Goal: Understand process/instructions: Learn how to perform a task or action

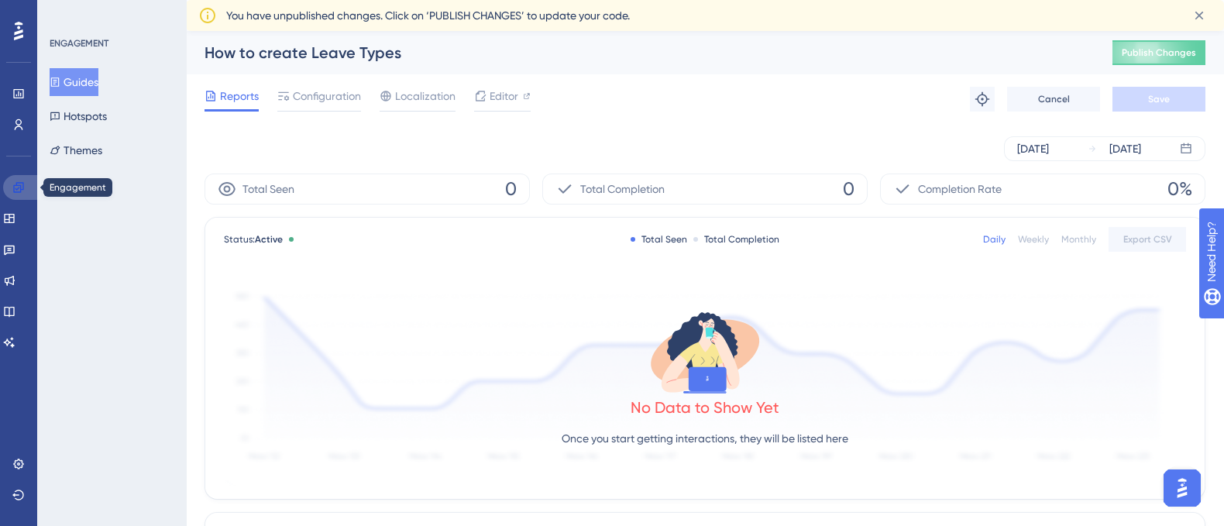
click at [17, 190] on icon at bounding box center [18, 187] width 12 height 12
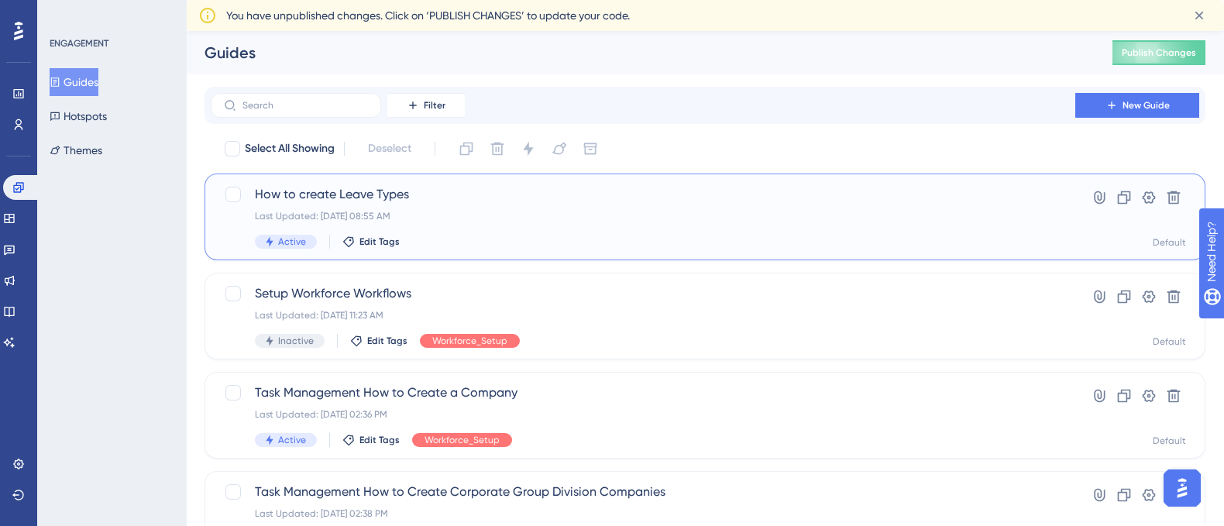
click at [355, 190] on span "How to create Leave Types" at bounding box center [643, 194] width 776 height 19
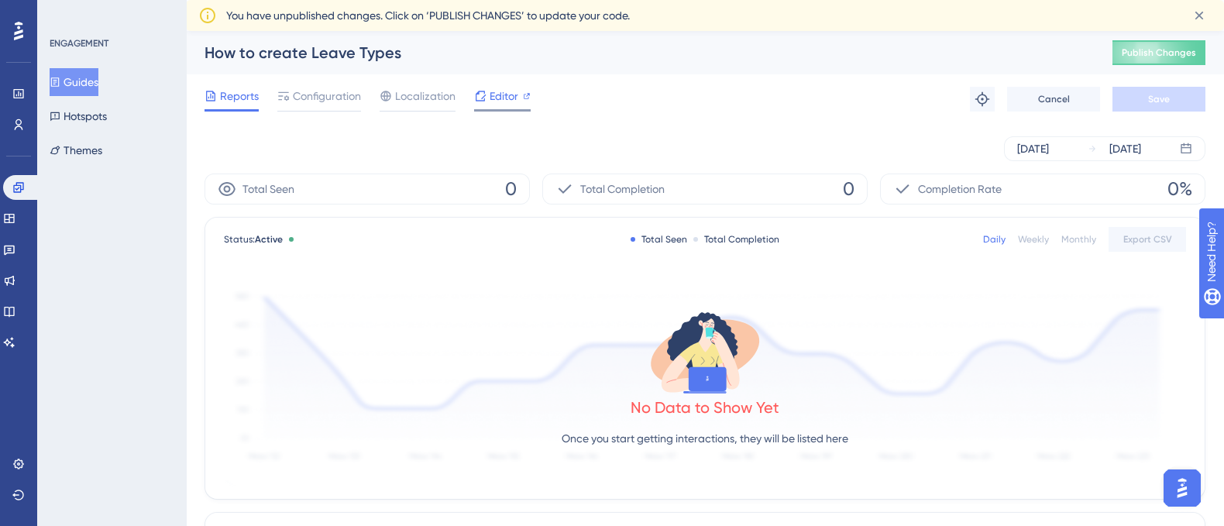
click at [503, 94] on span "Editor" at bounding box center [503, 96] width 29 height 19
